Goal: Navigation & Orientation: Find specific page/section

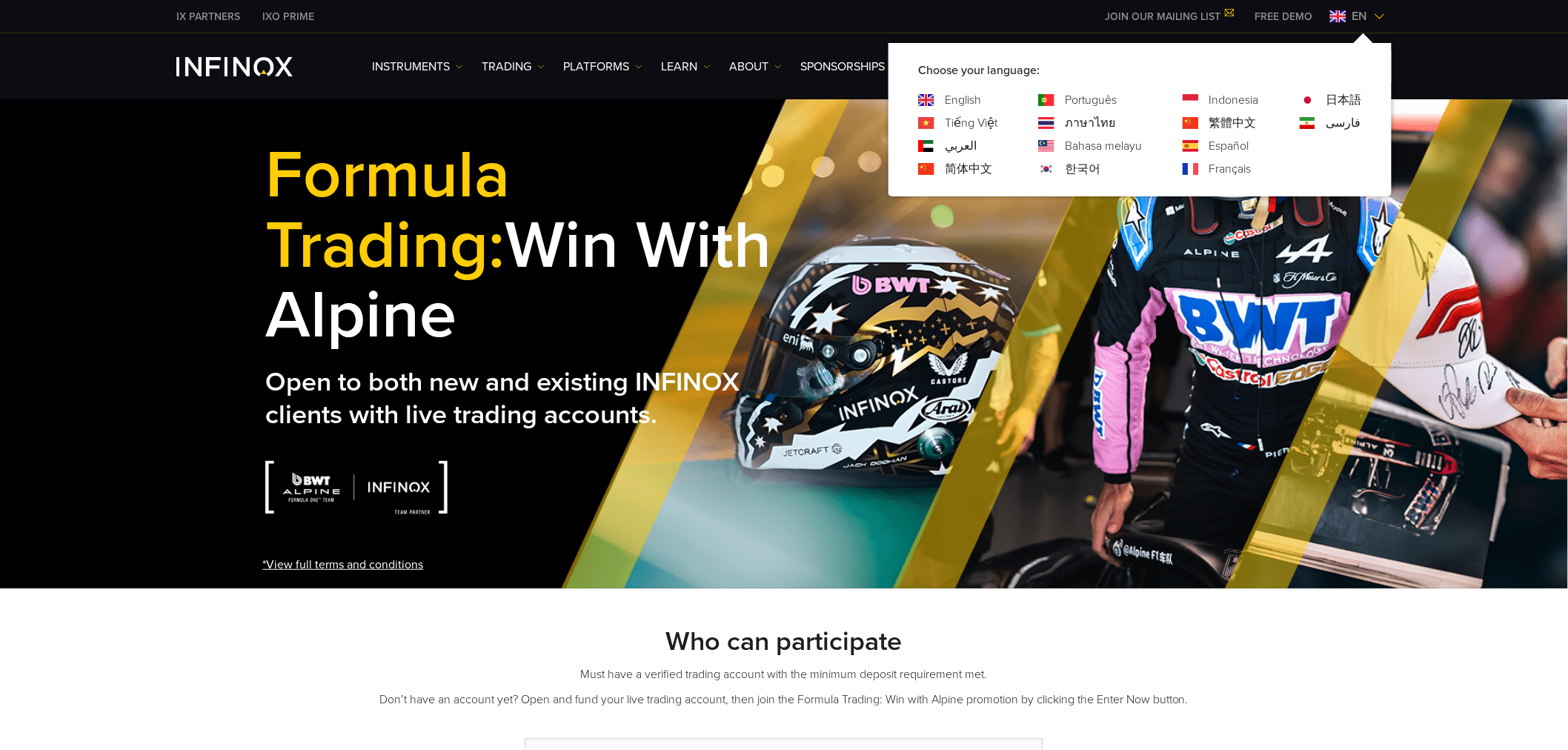
click at [1367, 18] on span "en" at bounding box center [1360, 16] width 27 height 17
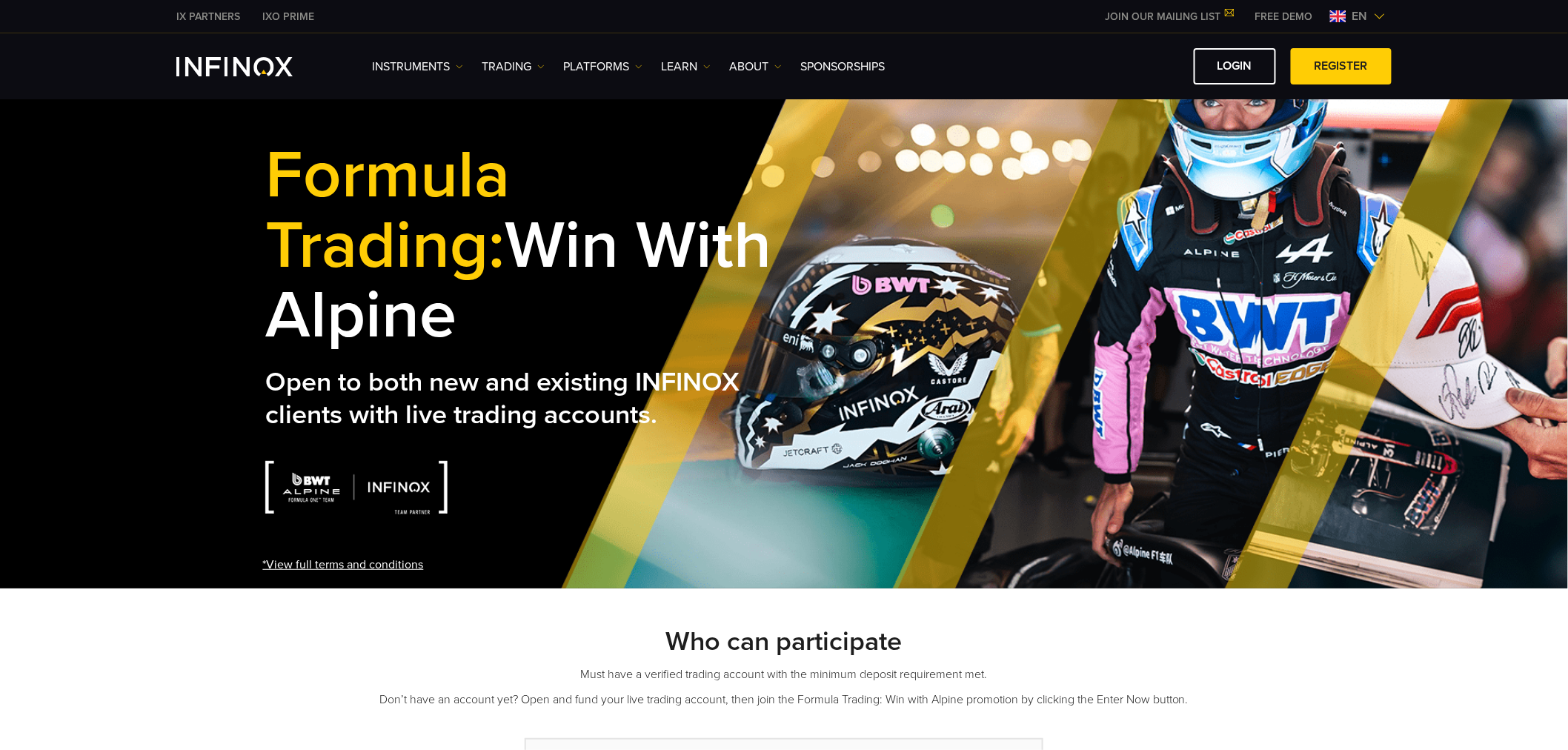
click at [1367, 19] on span "en" at bounding box center [1360, 16] width 27 height 17
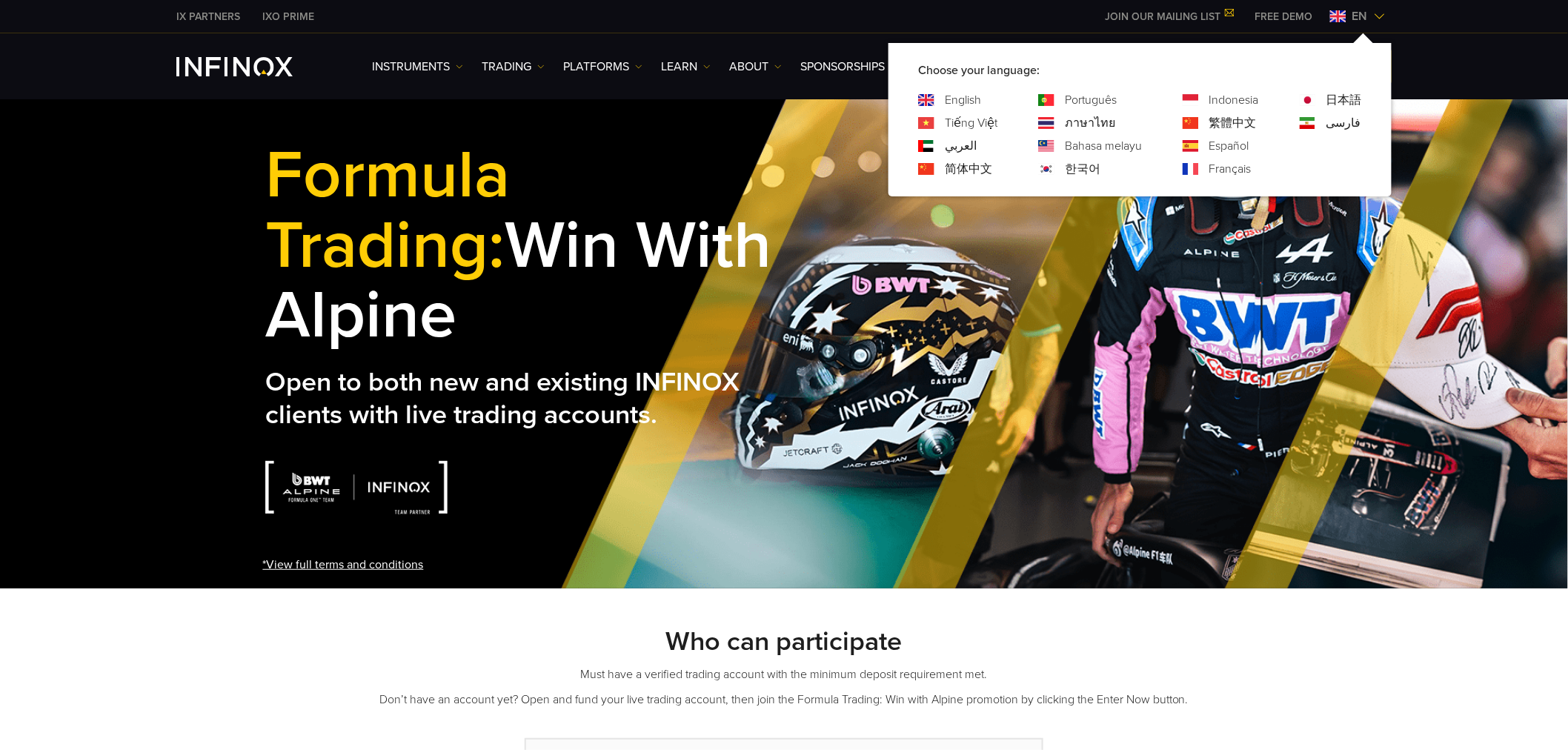
click at [1083, 97] on link "Português" at bounding box center [1091, 99] width 52 height 17
